Goal: Task Accomplishment & Management: Check status

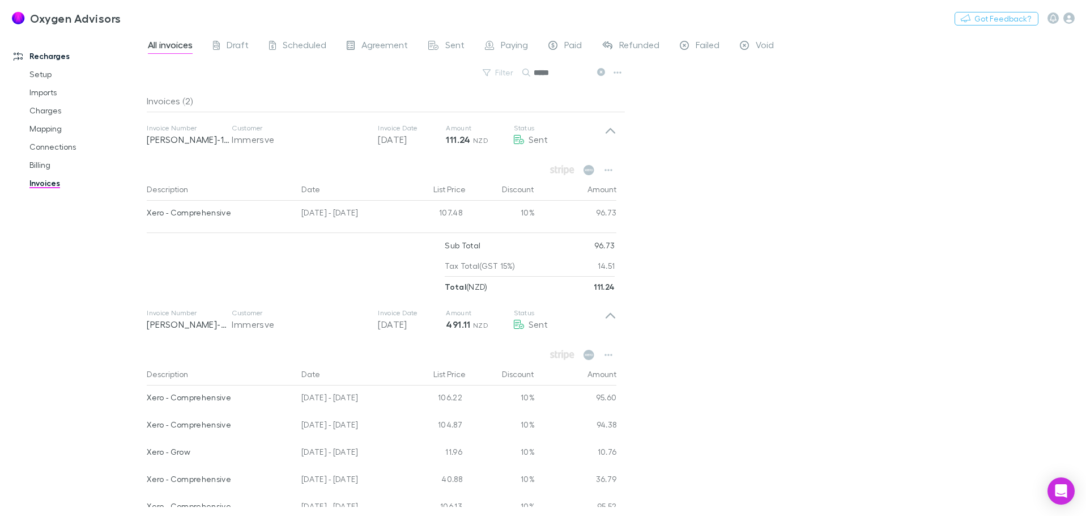
click at [598, 71] on icon at bounding box center [601, 72] width 8 height 8
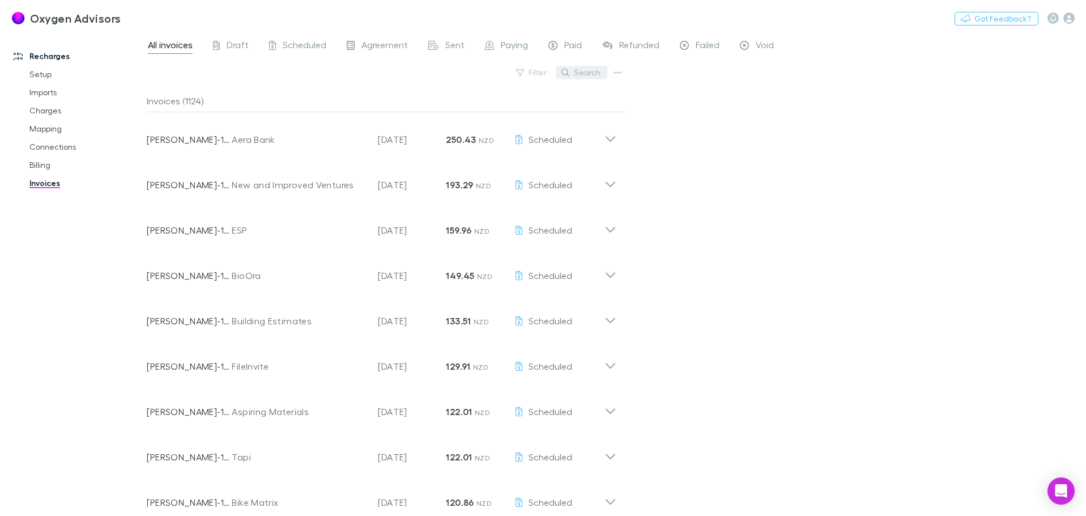
click at [574, 71] on button "Search" at bounding box center [582, 73] width 52 height 14
type input "*"
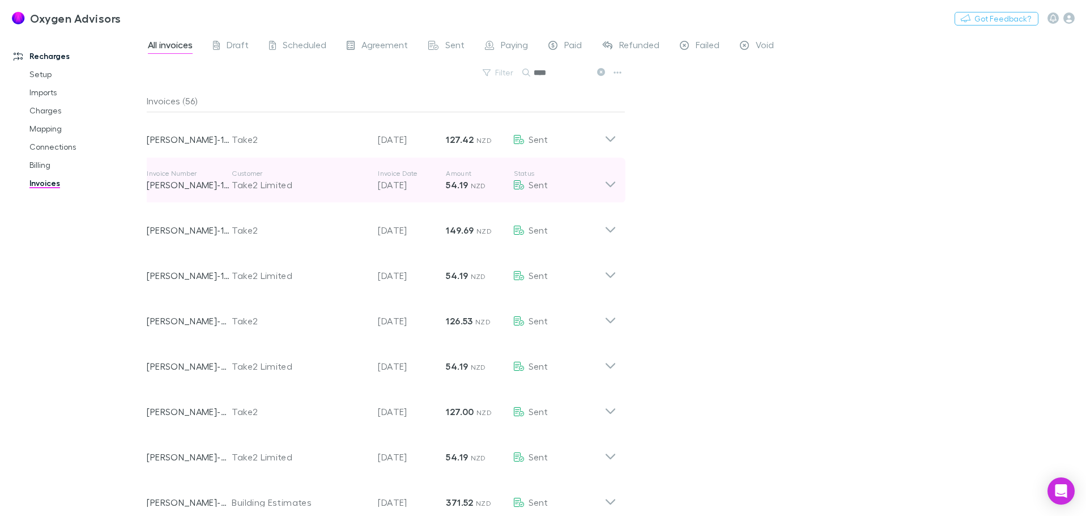
type input "****"
click at [614, 183] on icon at bounding box center [611, 184] width 10 height 6
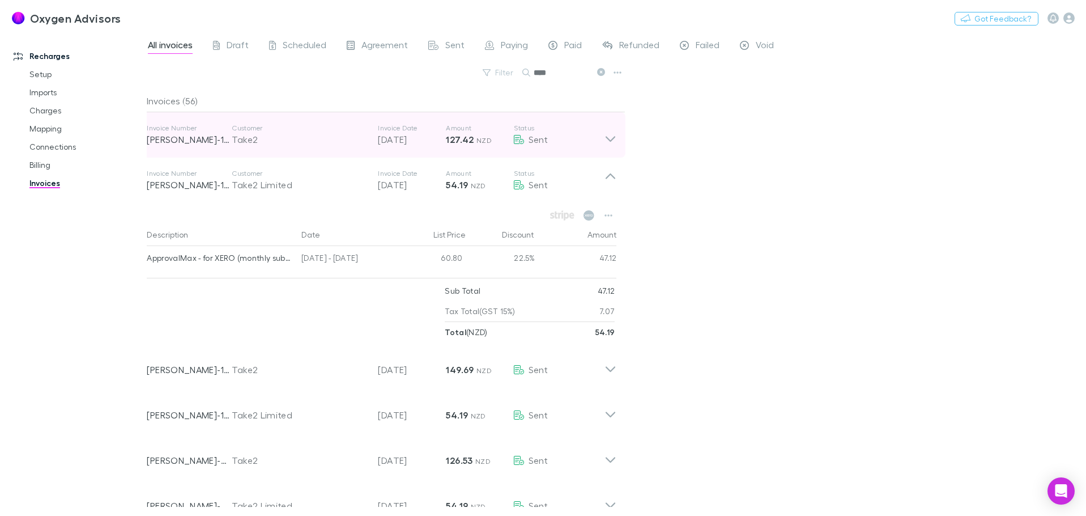
click at [614, 141] on icon at bounding box center [611, 135] width 12 height 23
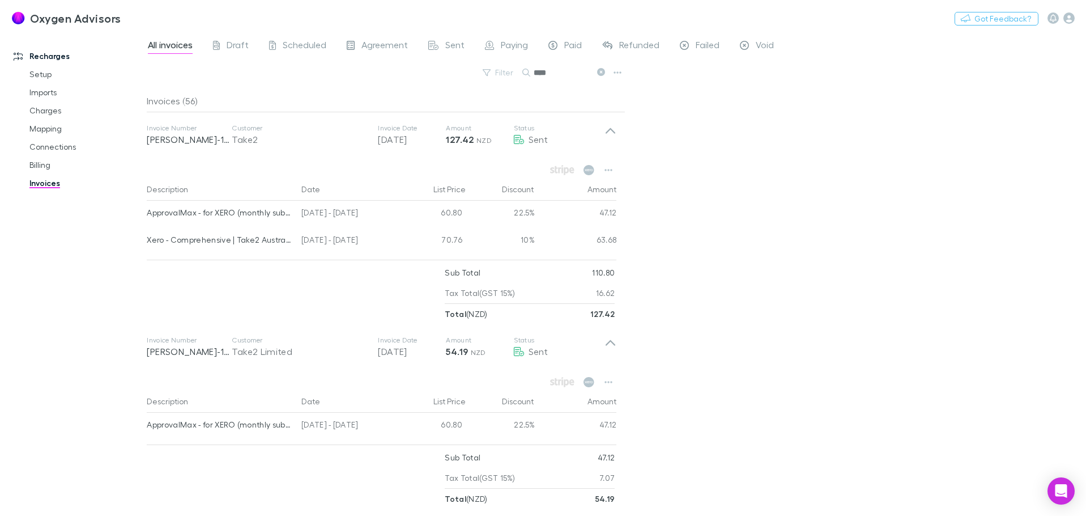
click at [800, 324] on div "All invoices Draft Scheduled Agreement Sent Paying Paid Refunded Failed Void Fi…" at bounding box center [617, 274] width 940 height 484
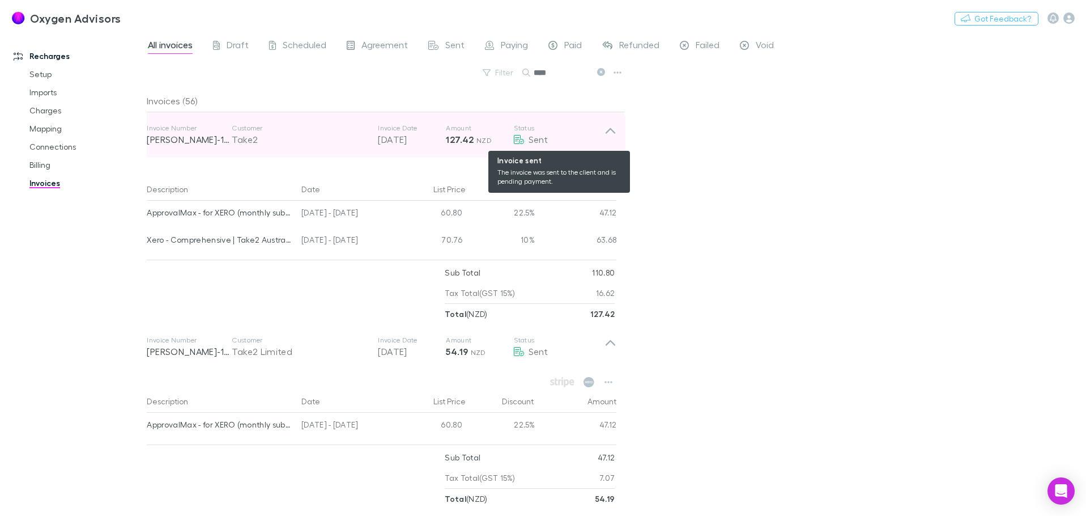
click at [604, 124] on p "Status" at bounding box center [559, 128] width 91 height 9
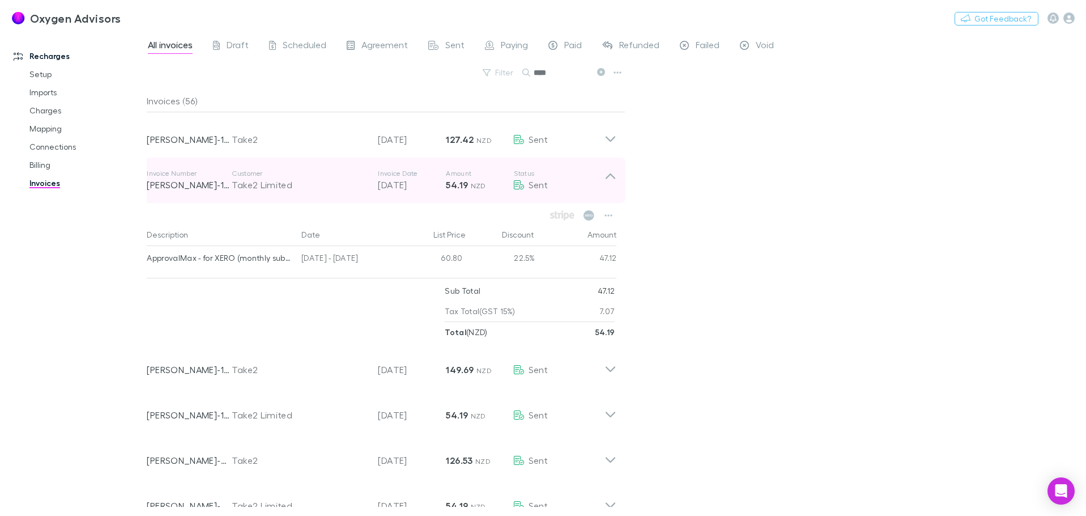
click at [617, 178] on div "Invoice Number [PERSON_NAME]-1109 Customer Take2 Limited Invoice Date [DATE] Am…" at bounding box center [382, 180] width 488 height 45
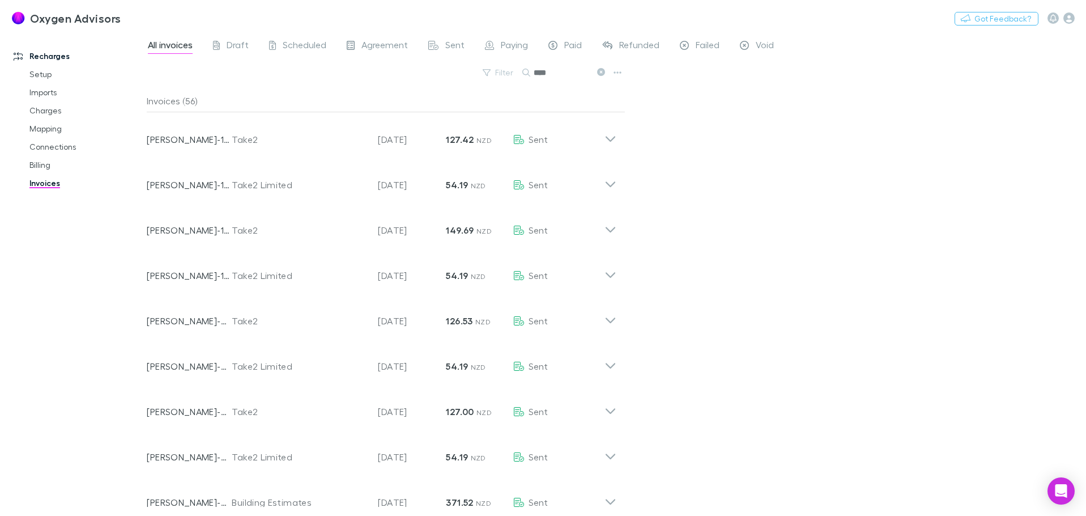
click at [668, 192] on div "All invoices Draft Scheduled Agreement Sent Paying Paid Refunded Failed Void Fi…" at bounding box center [617, 274] width 940 height 484
